Goal: Information Seeking & Learning: Learn about a topic

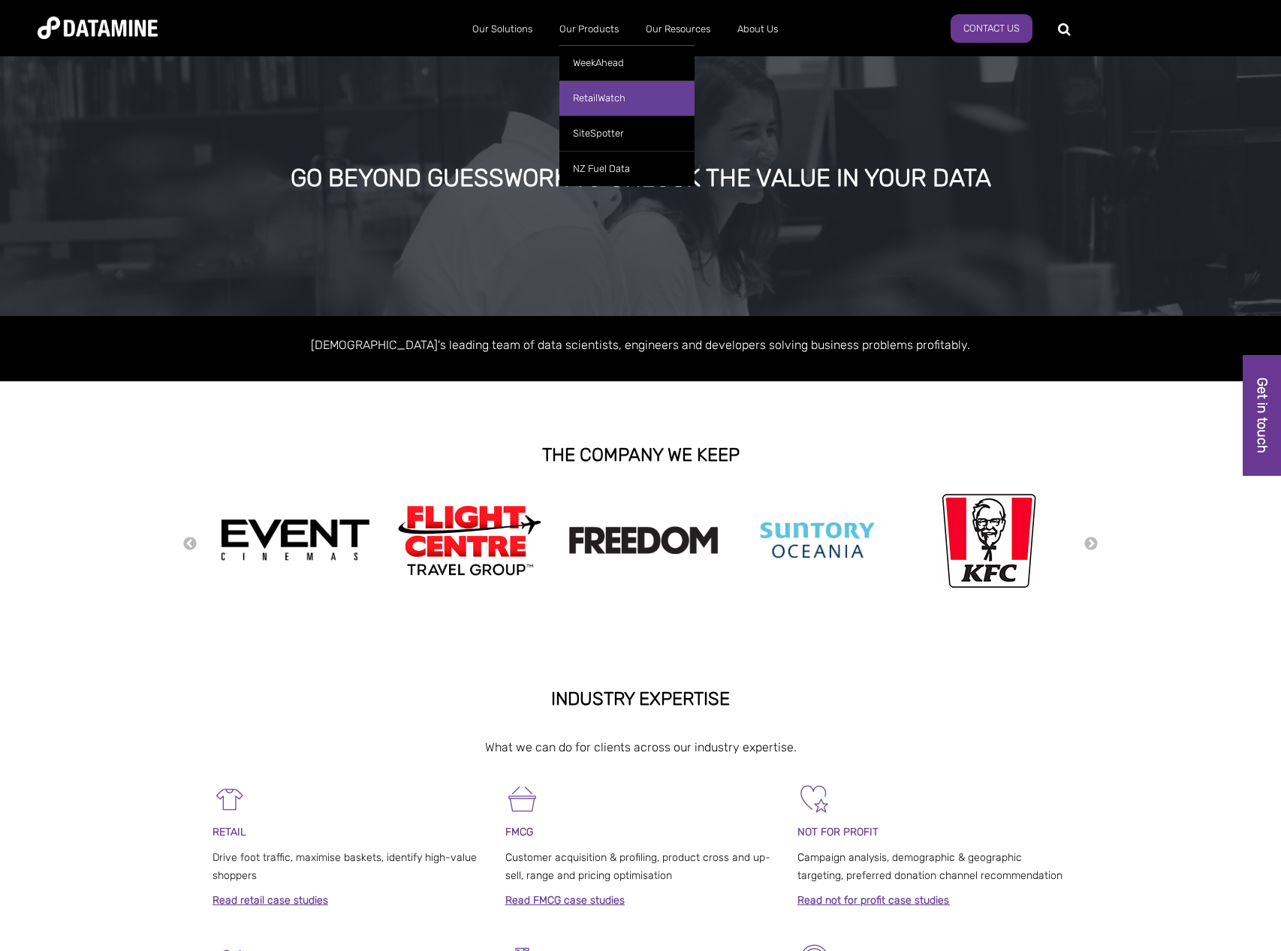
click at [611, 101] on link "RetailWatch" at bounding box center [626, 97] width 135 height 35
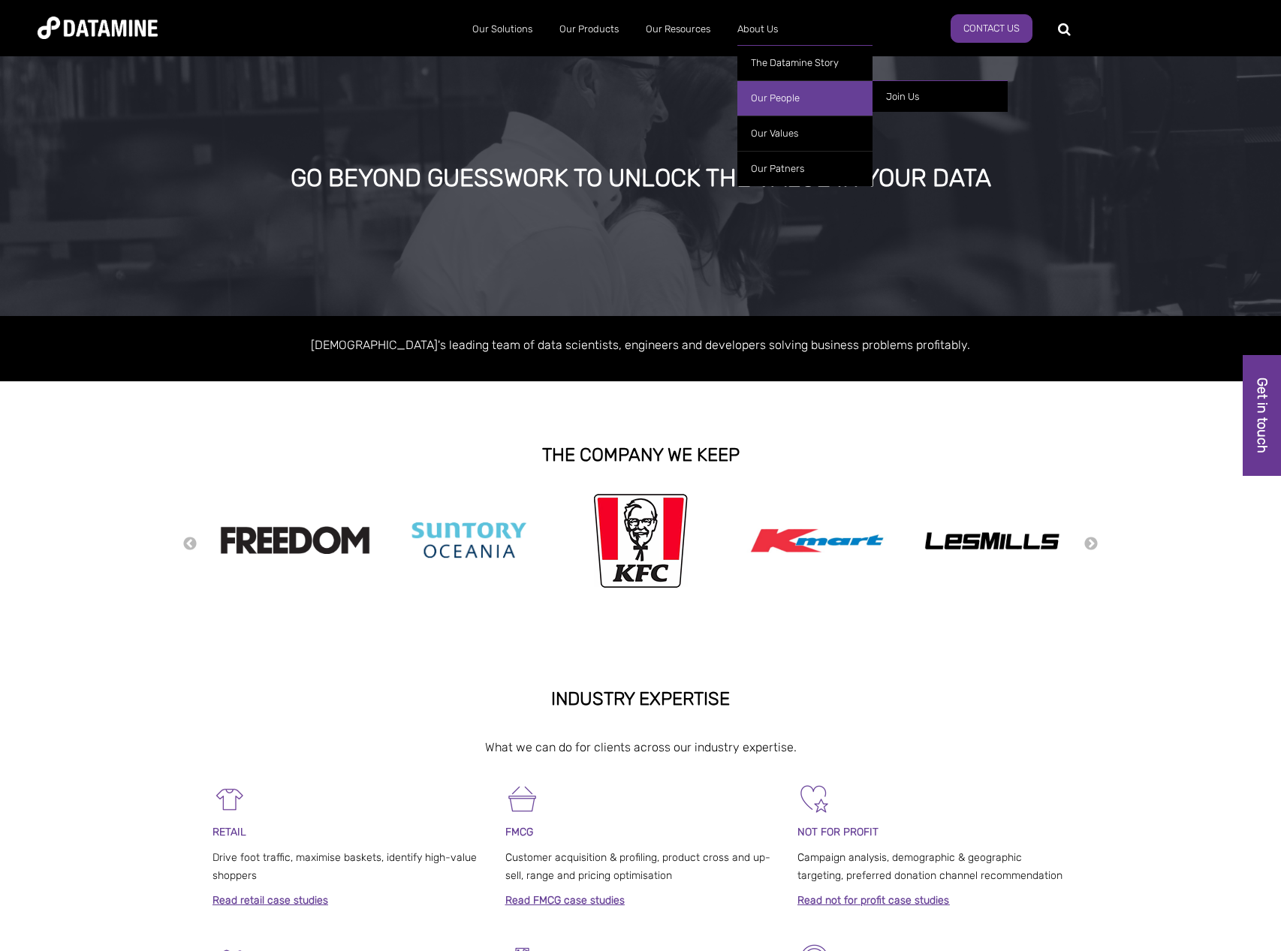
click at [774, 99] on link "Our People" at bounding box center [804, 97] width 135 height 35
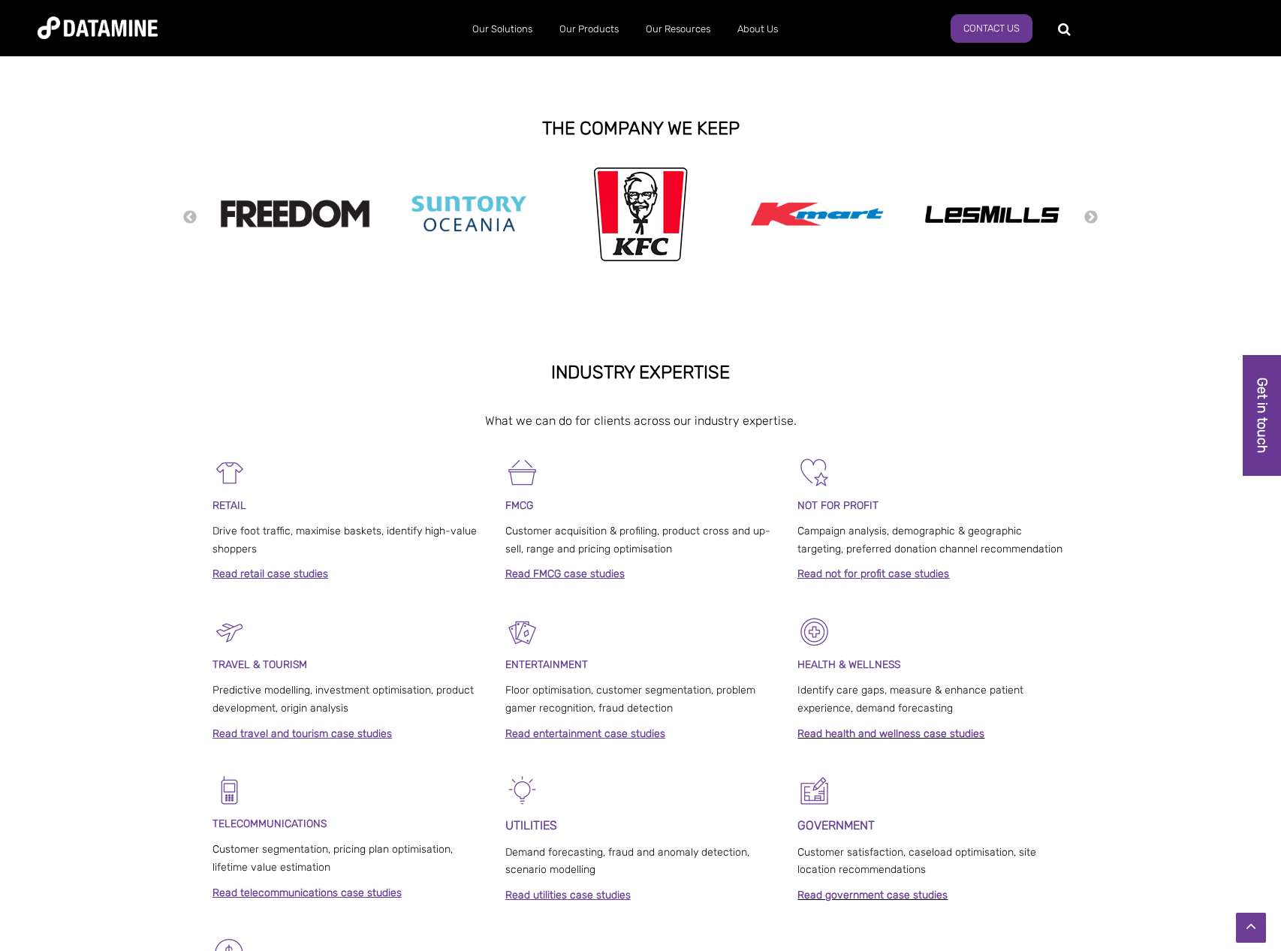
scroll to position [145, 0]
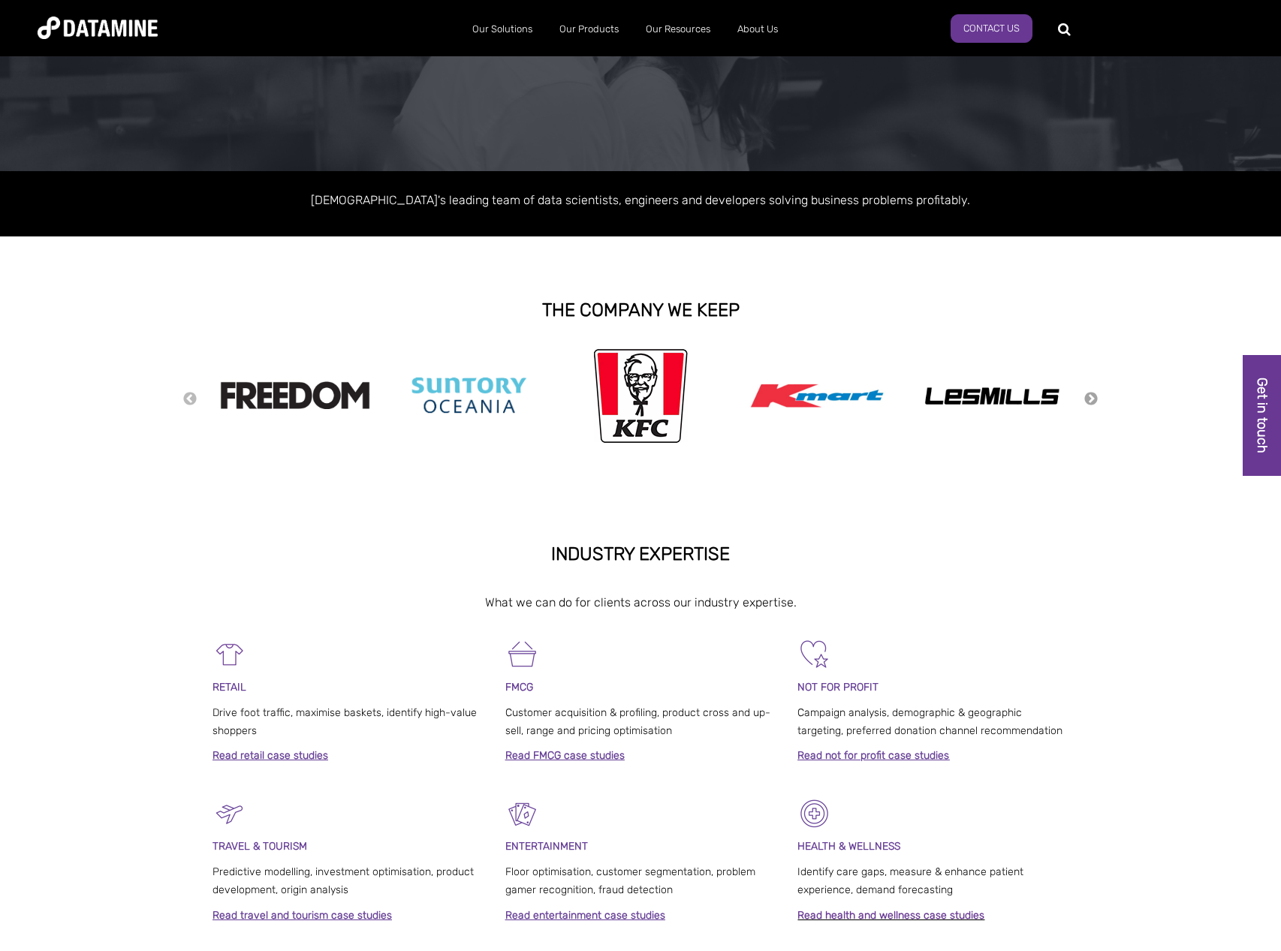
click at [1090, 397] on button "Next" at bounding box center [1091, 399] width 15 height 17
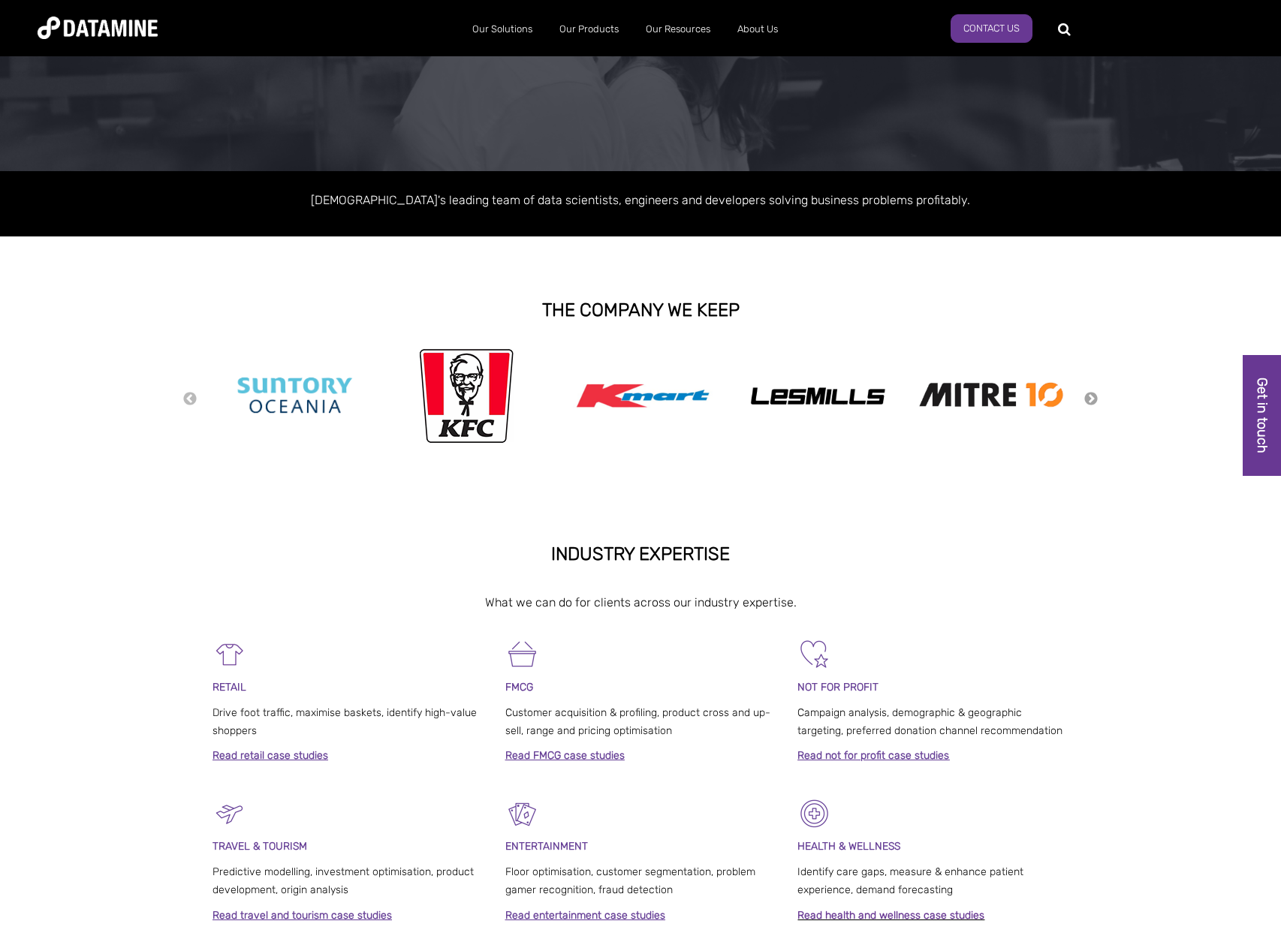
click at [1090, 397] on button "Next" at bounding box center [1091, 399] width 15 height 17
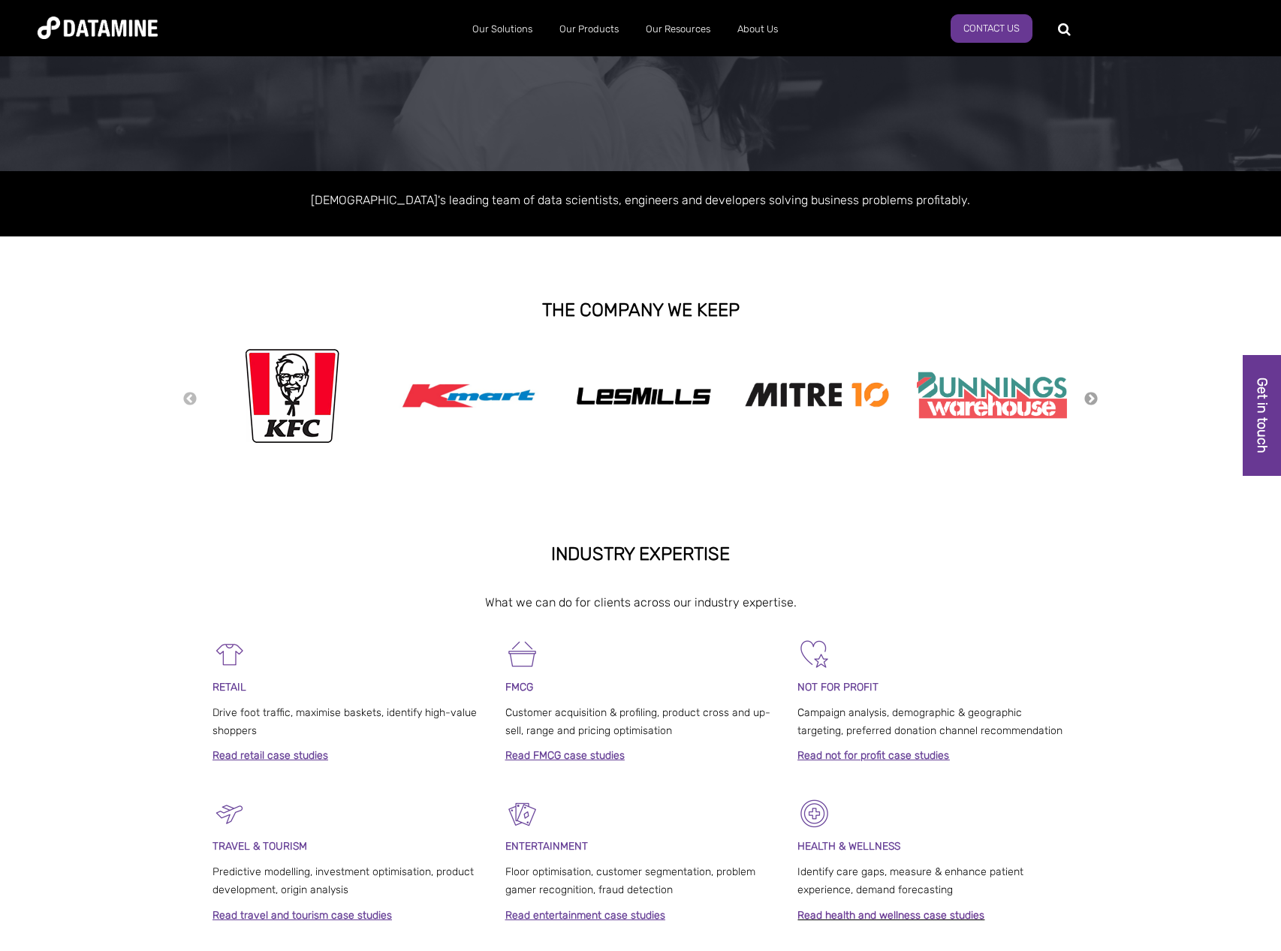
click at [1090, 397] on button "Next" at bounding box center [1091, 399] width 15 height 17
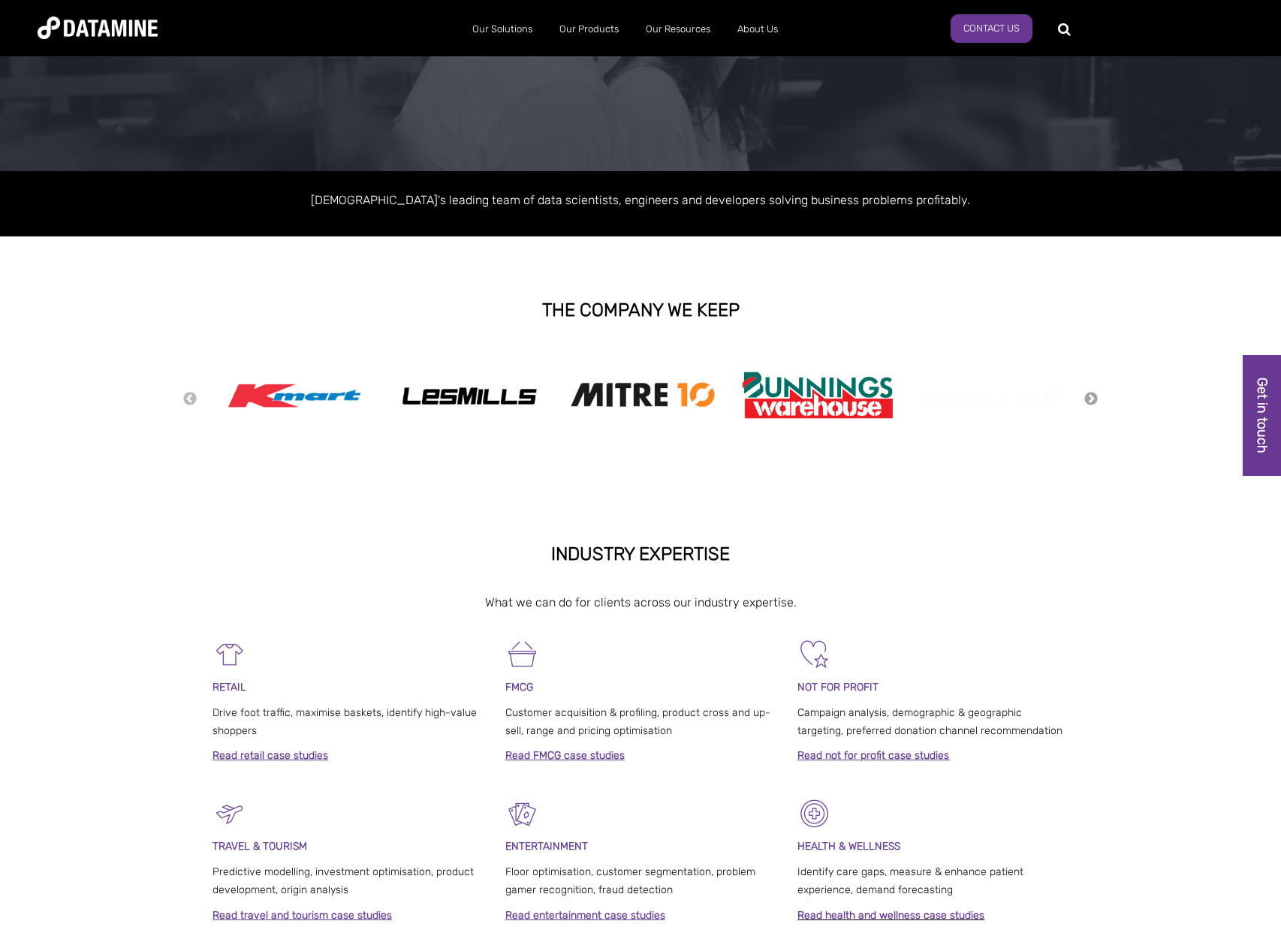
click at [1090, 397] on button "Next" at bounding box center [1091, 399] width 15 height 17
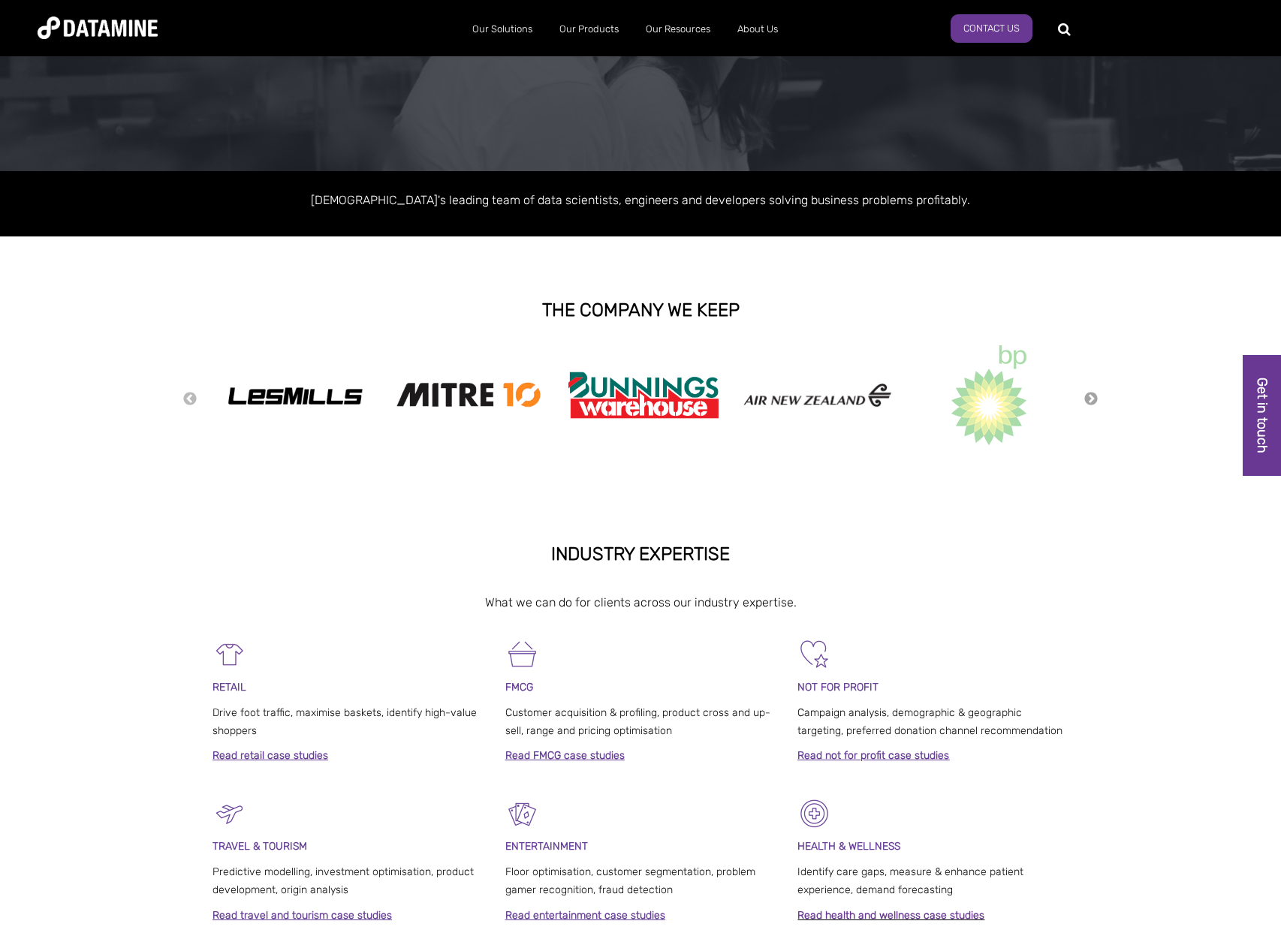
click at [1090, 397] on button "Next" at bounding box center [1091, 399] width 15 height 17
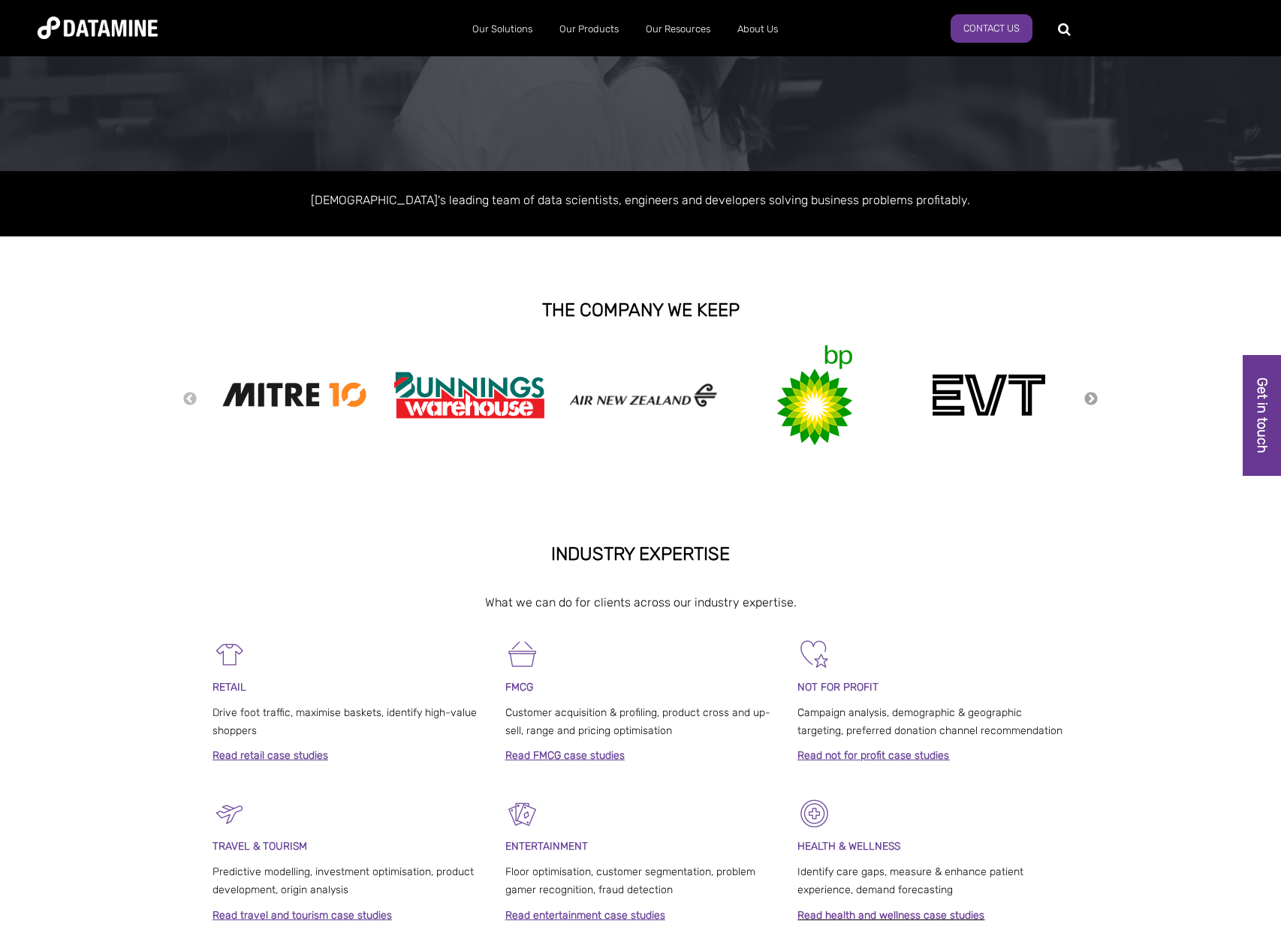
click at [1090, 397] on button "Next" at bounding box center [1091, 399] width 15 height 17
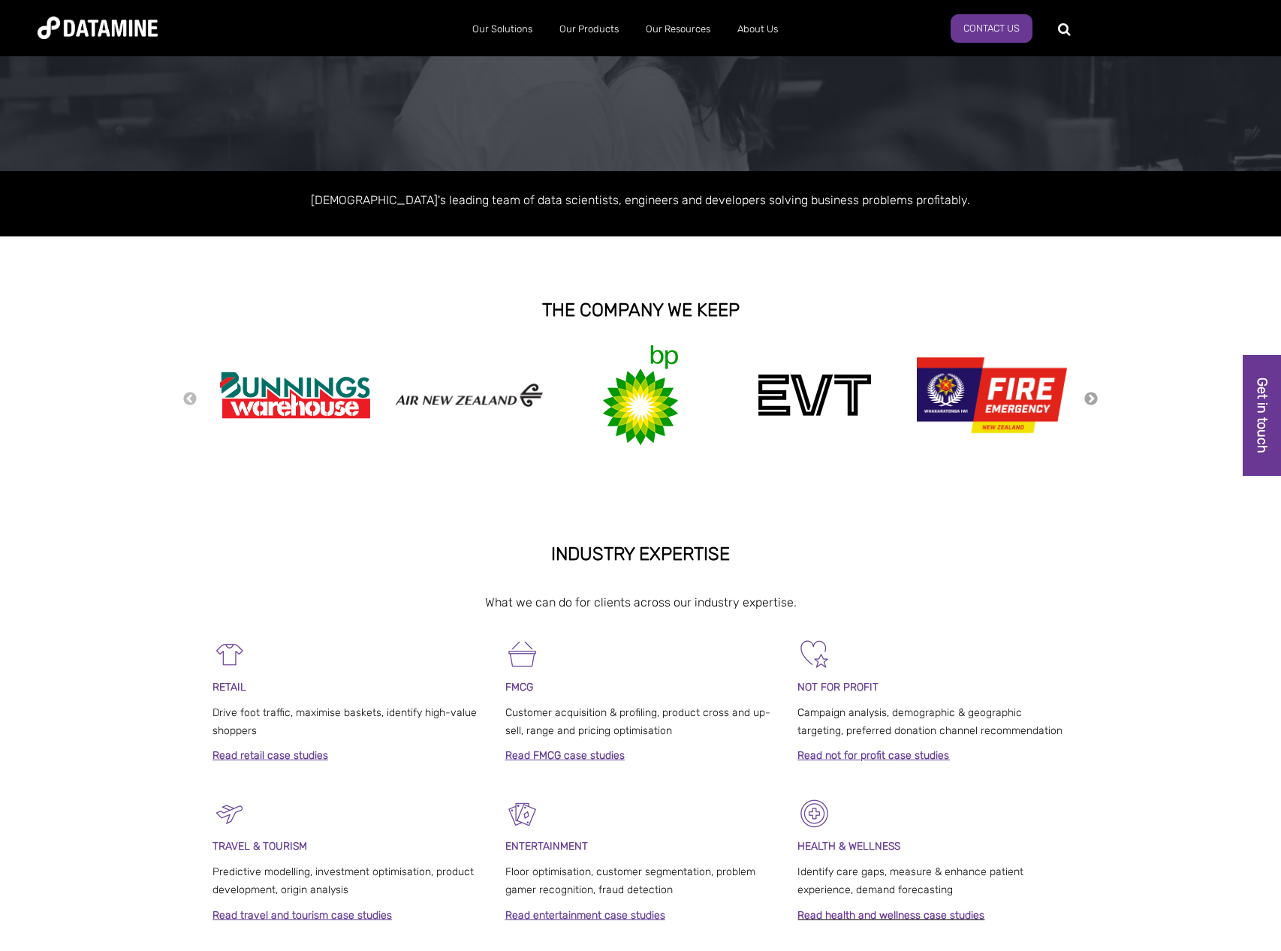
click at [1090, 397] on button "Next" at bounding box center [1091, 399] width 15 height 17
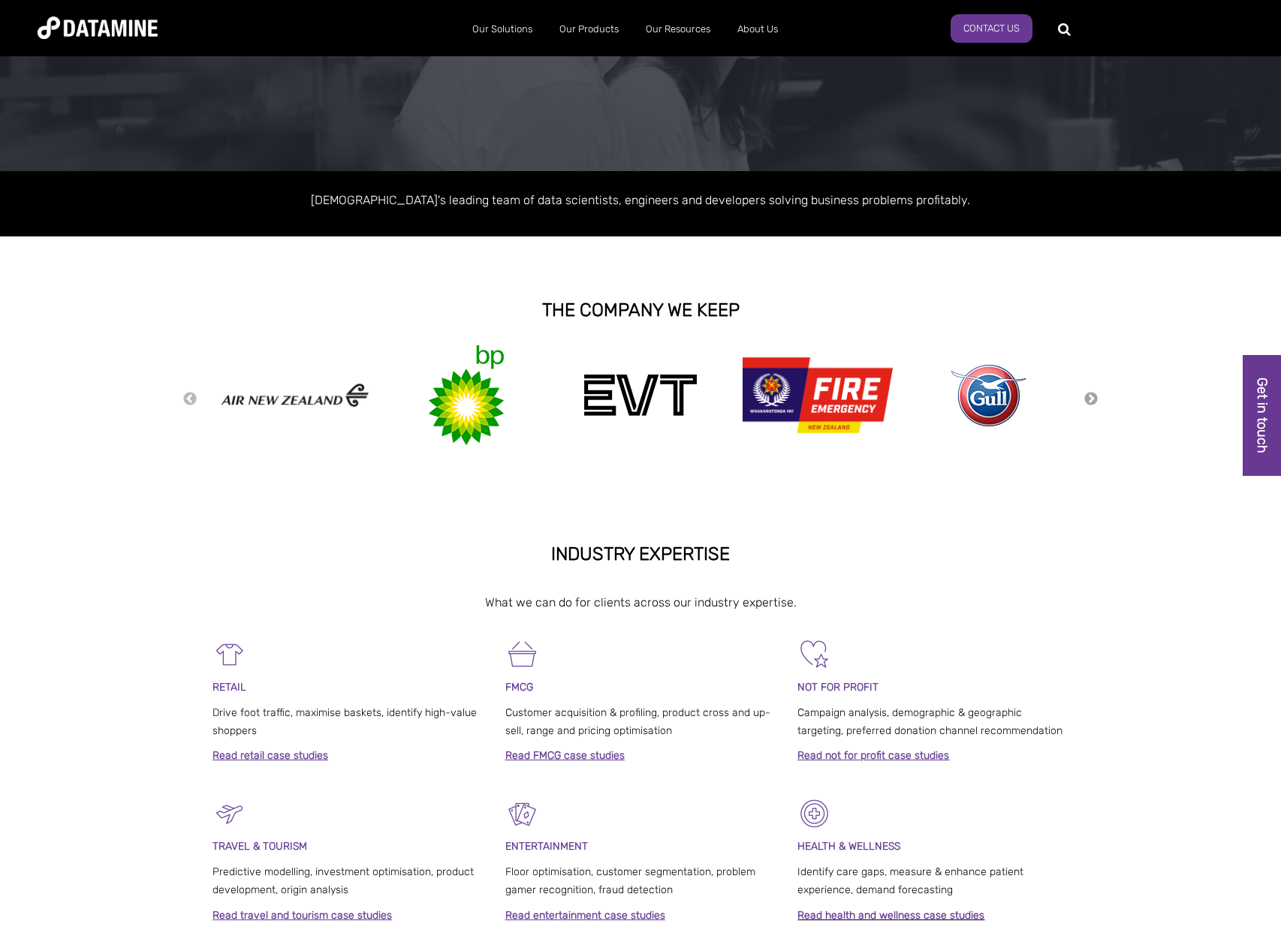
click at [1090, 397] on button "Next" at bounding box center [1091, 399] width 15 height 17
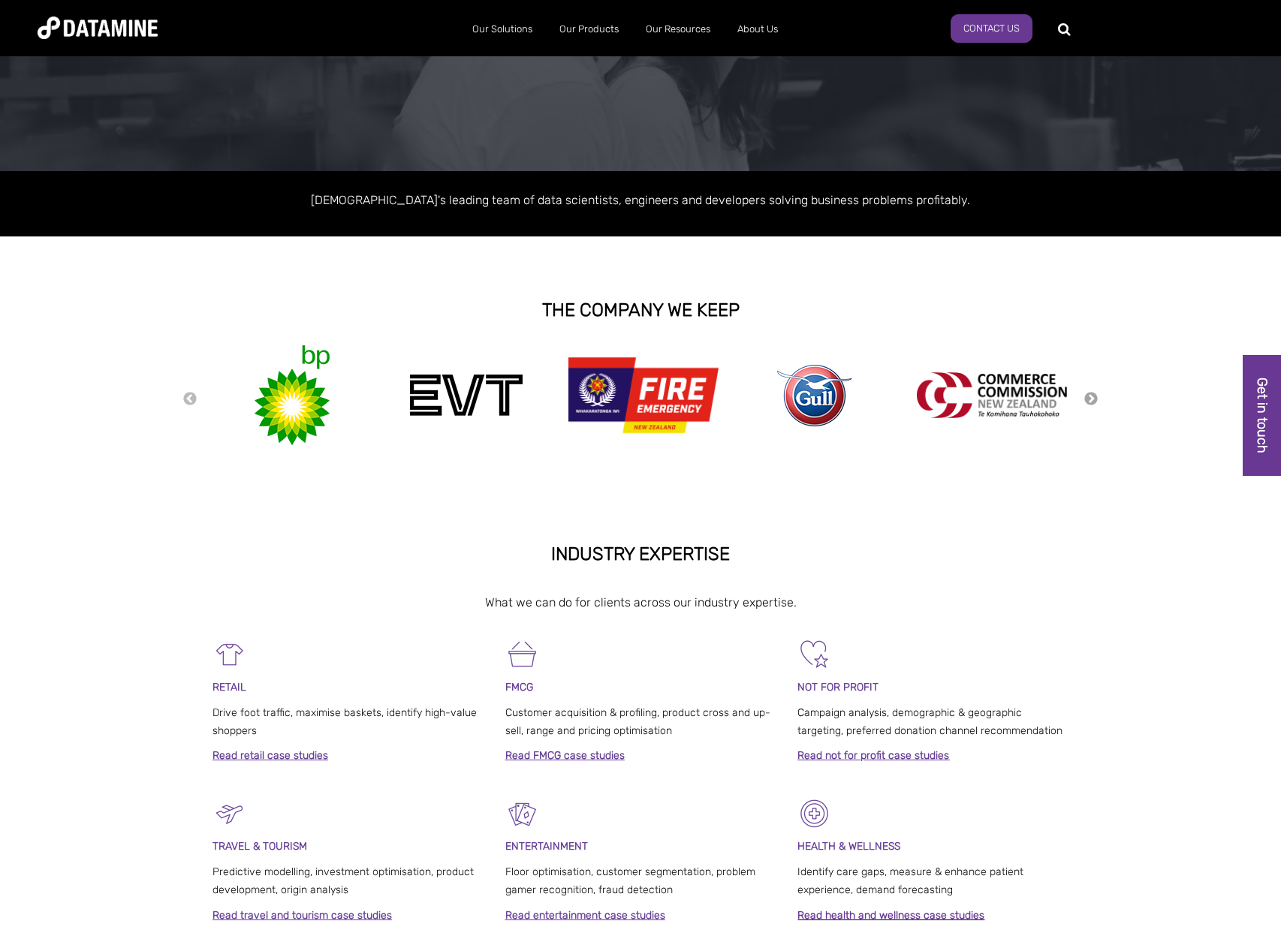
click at [1090, 397] on button "Next" at bounding box center [1091, 399] width 15 height 17
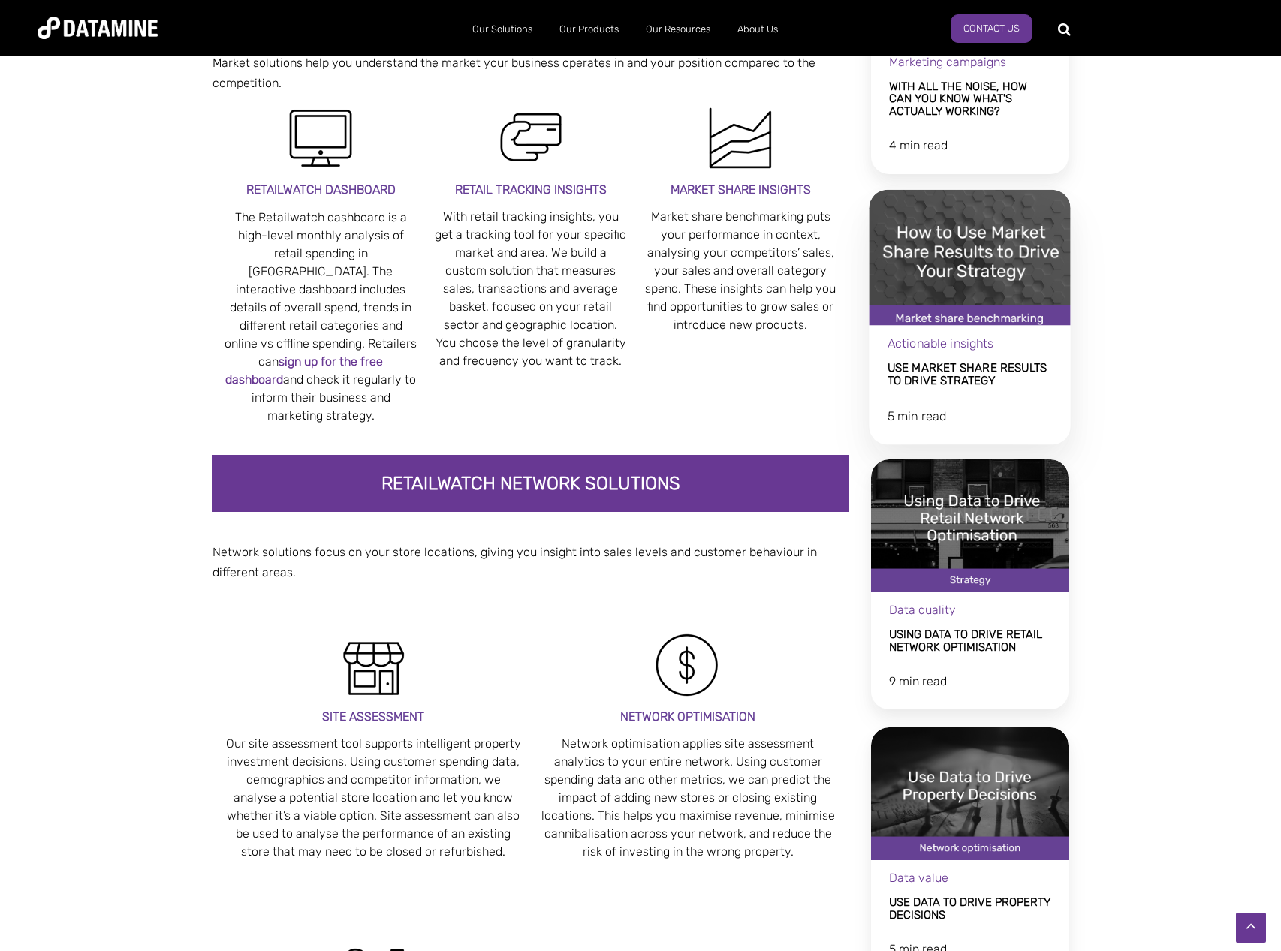
scroll to position [85, 0]
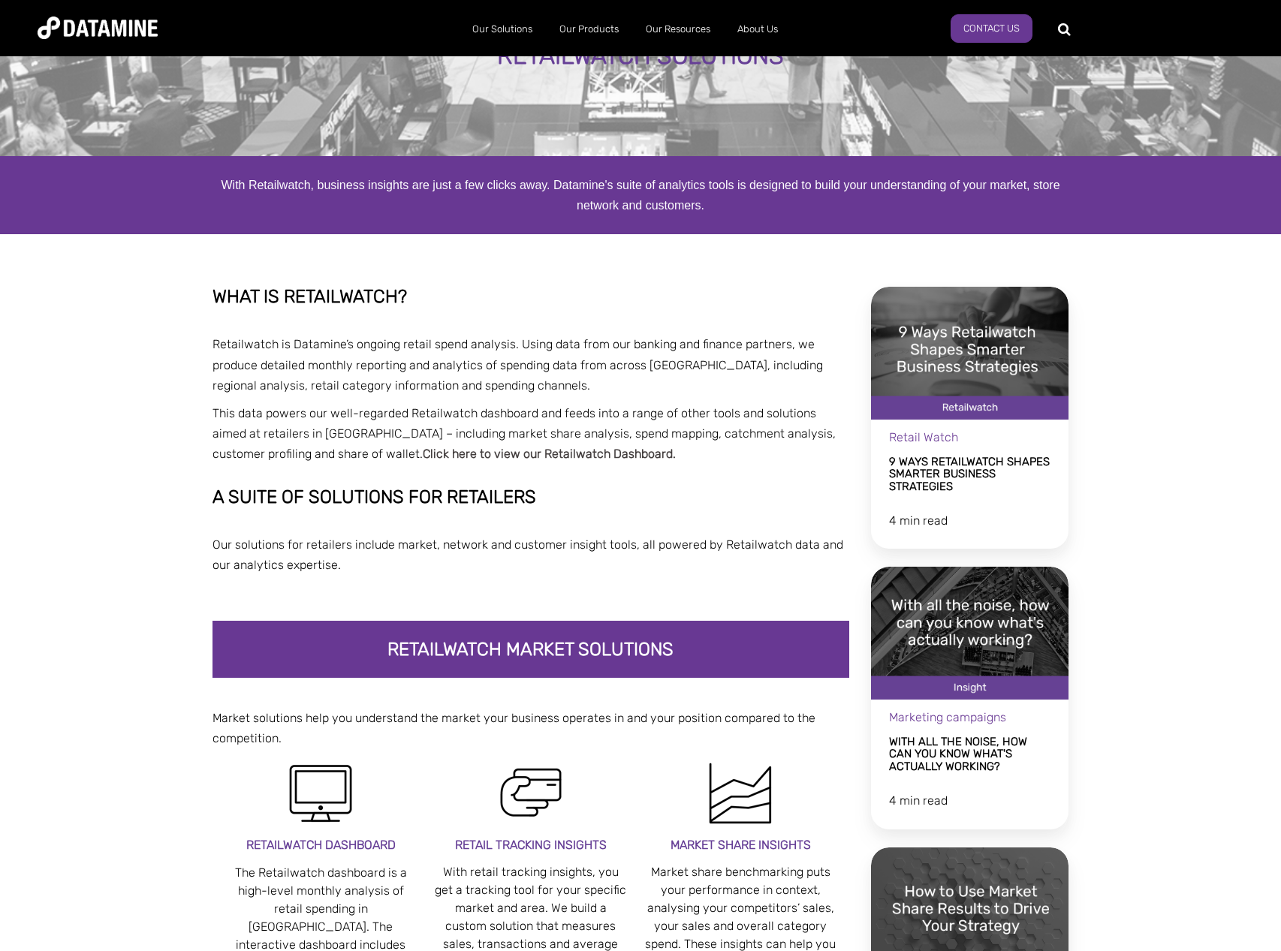
click at [538, 455] on link "Click here to view our Retailwatch Dashboard." at bounding box center [549, 454] width 253 height 14
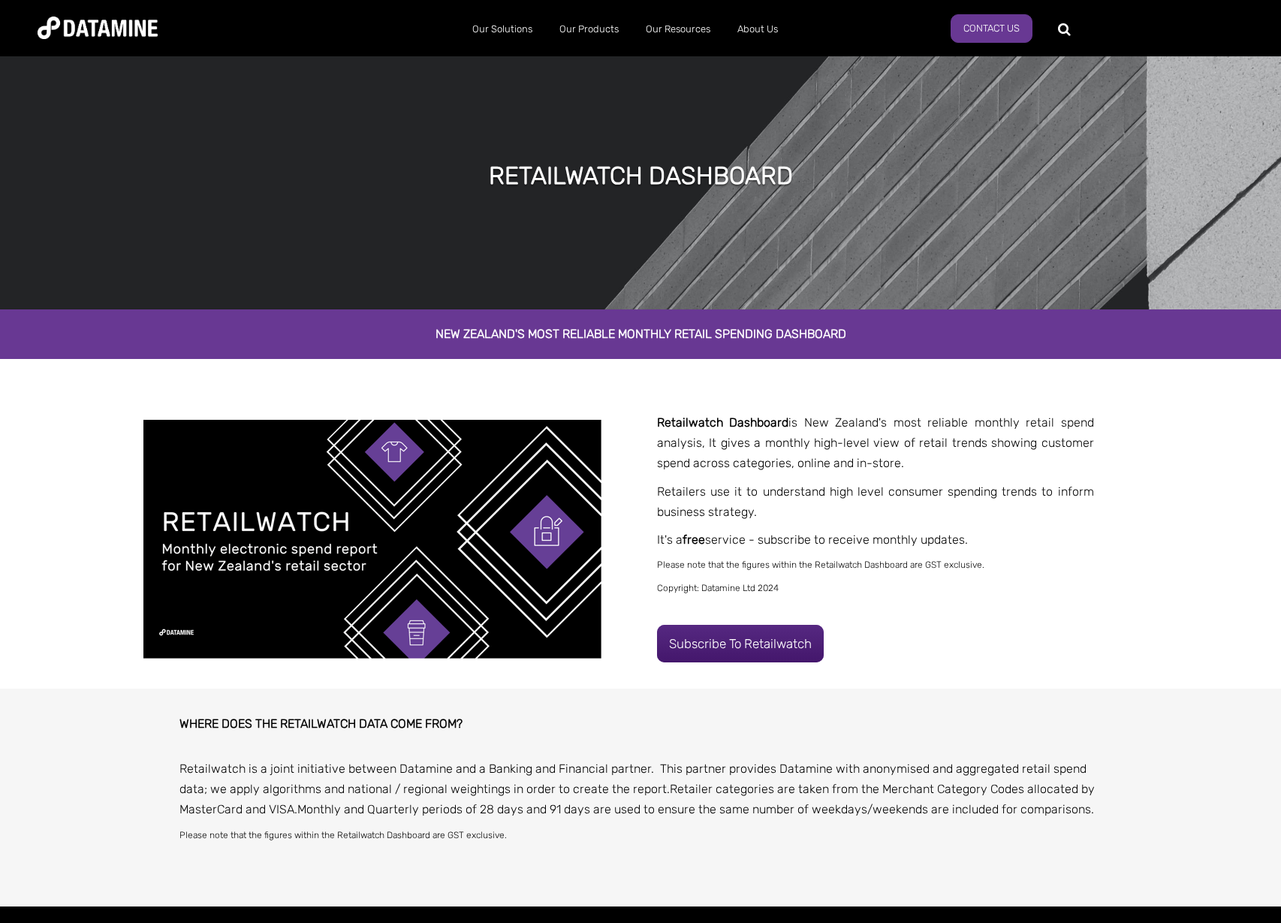
scroll to position [146, 0]
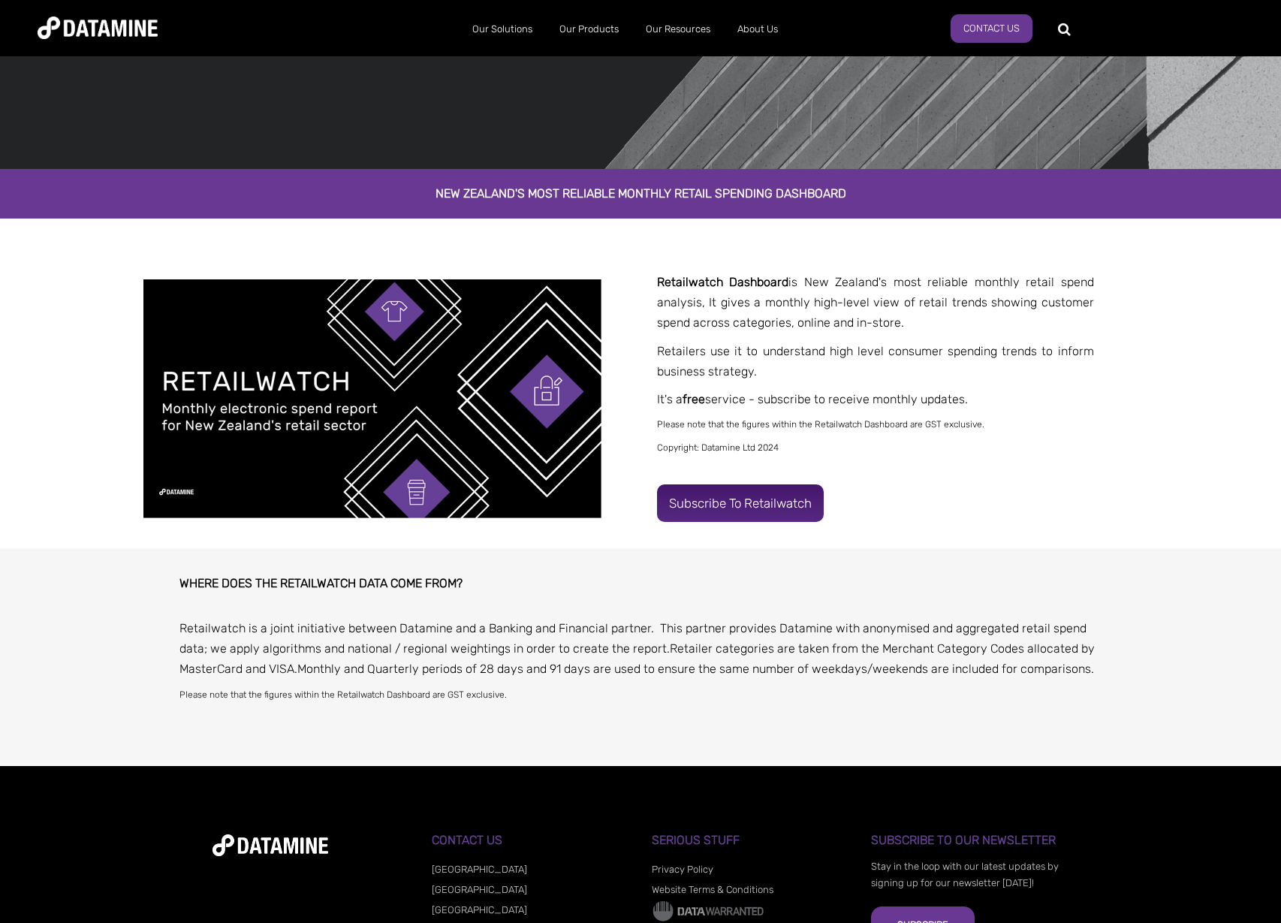
click at [719, 499] on link "Subscribe to Retailwatch" at bounding box center [740, 503] width 167 height 38
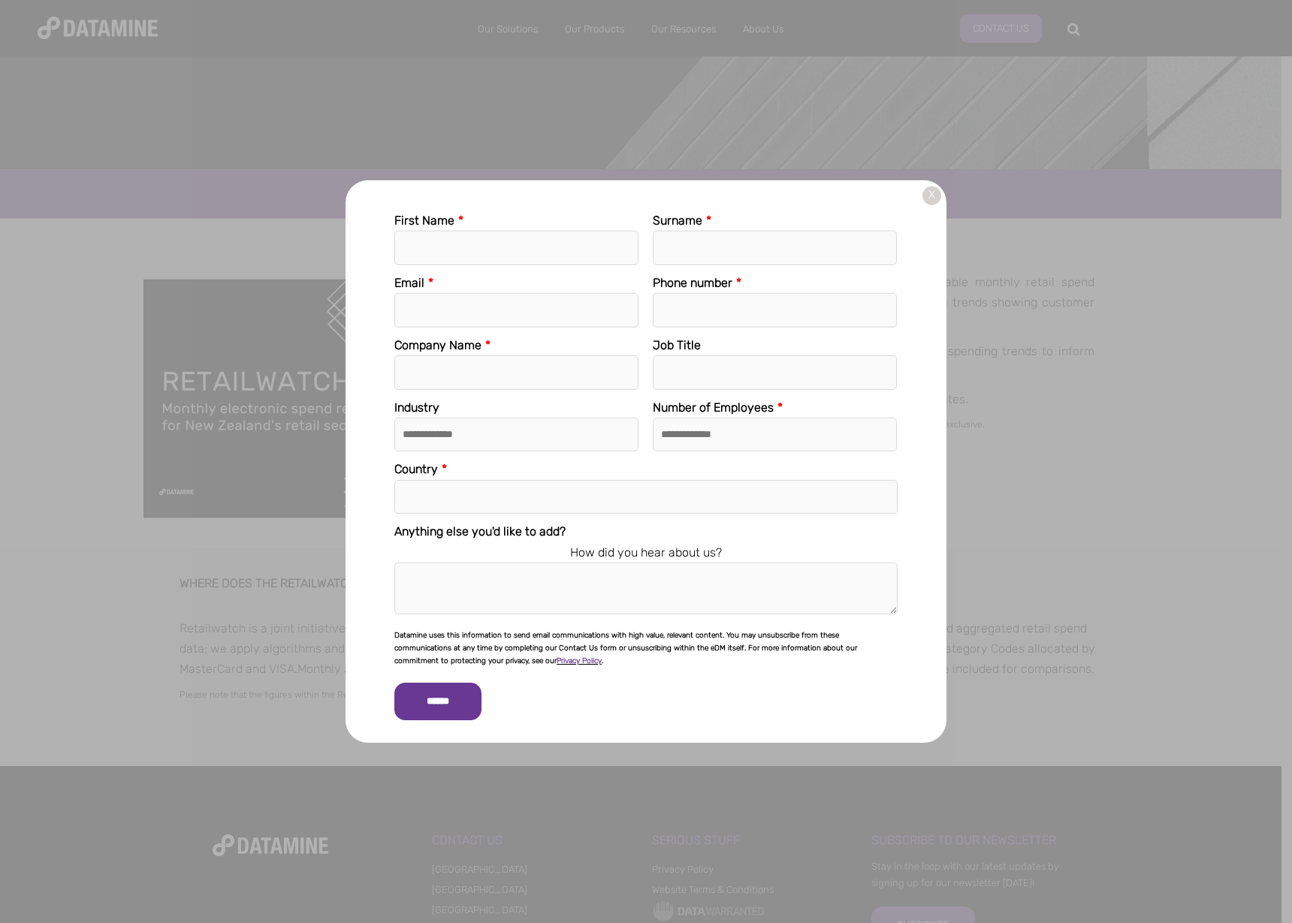
click at [929, 196] on link "X" at bounding box center [931, 195] width 19 height 19
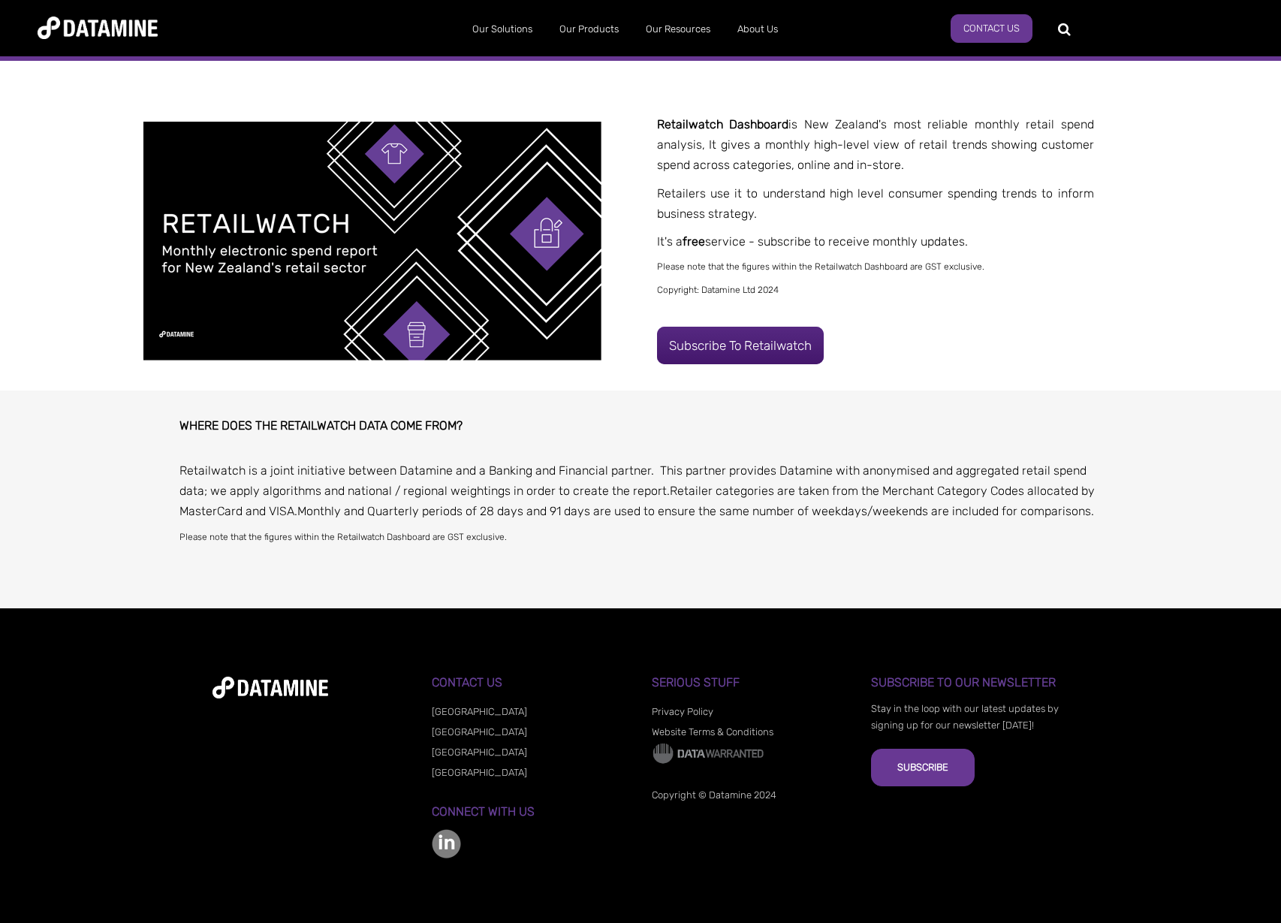
scroll to position [0, 0]
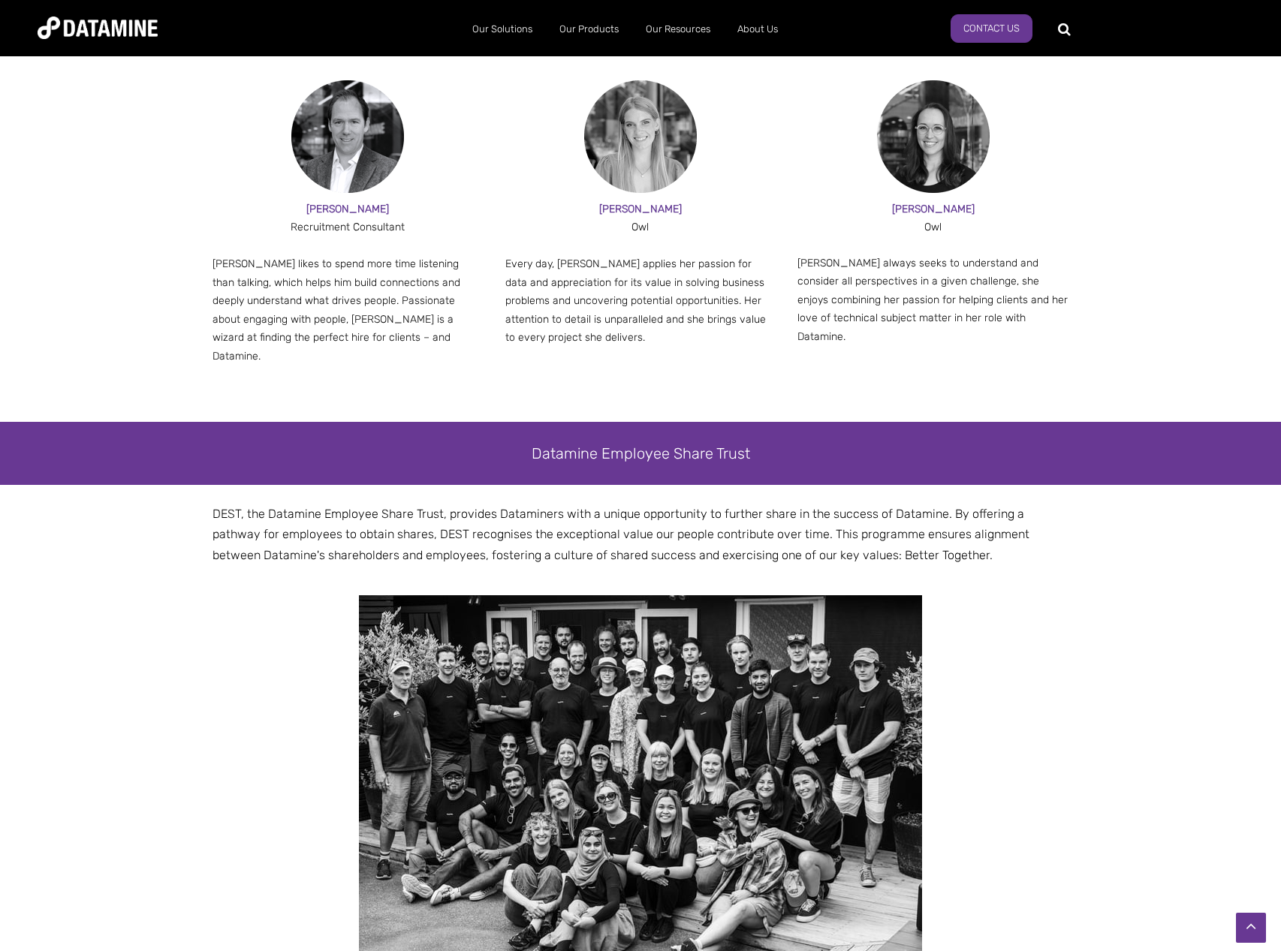
scroll to position [2220, 0]
